Goal: Information Seeking & Learning: Find specific fact

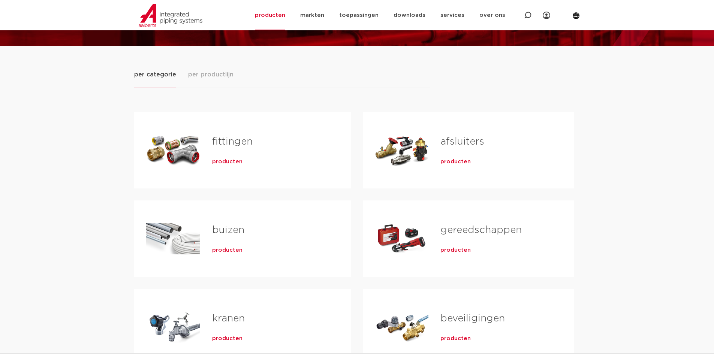
click at [232, 141] on link "fittingen" at bounding box center [232, 142] width 40 height 10
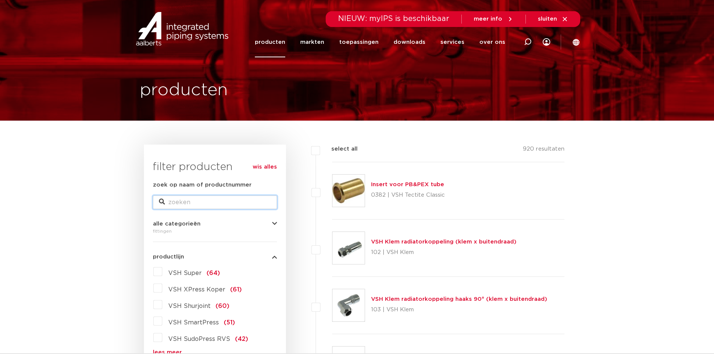
click at [189, 204] on input "zoek op naam of productnummer" at bounding box center [215, 202] width 124 height 13
type input "knel"
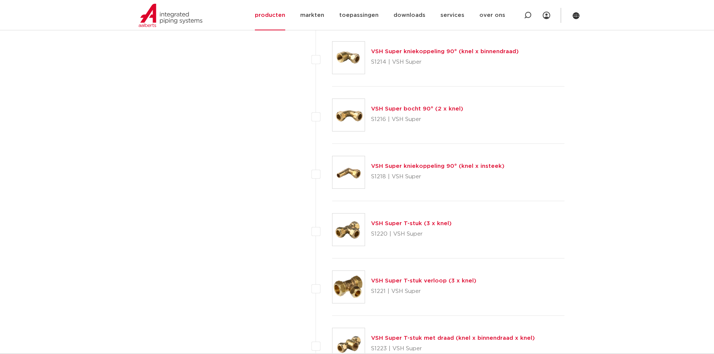
scroll to position [2285, 0]
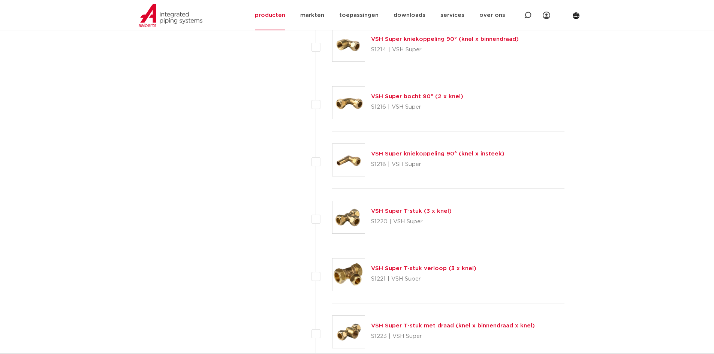
click at [397, 212] on link "VSH Super T-stuk (3 x knel)" at bounding box center [411, 211] width 81 height 6
